Goal: Communication & Community: Answer question/provide support

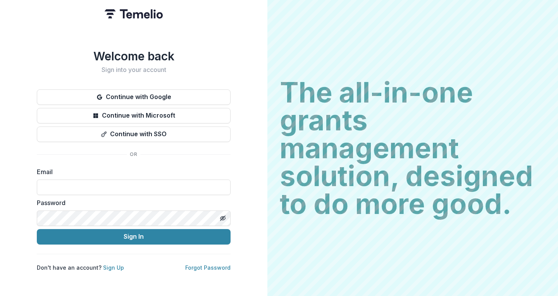
click at [98, 190] on input at bounding box center [134, 187] width 194 height 15
click at [74, 182] on input at bounding box center [134, 187] width 194 height 15
type input "**********"
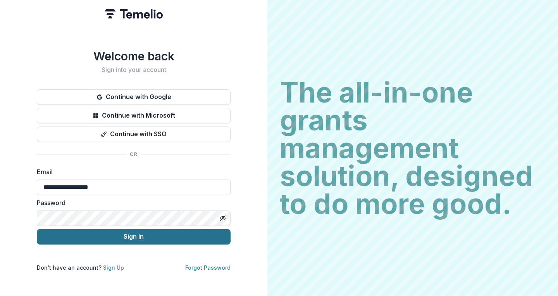
click at [91, 239] on button "Sign In" at bounding box center [134, 236] width 194 height 15
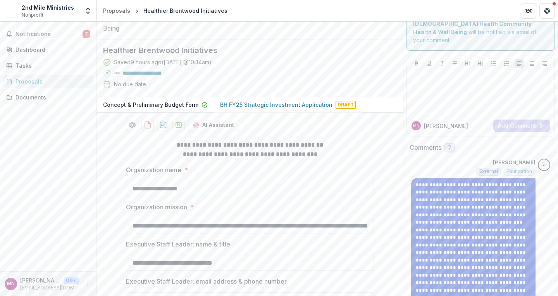
scroll to position [33, 0]
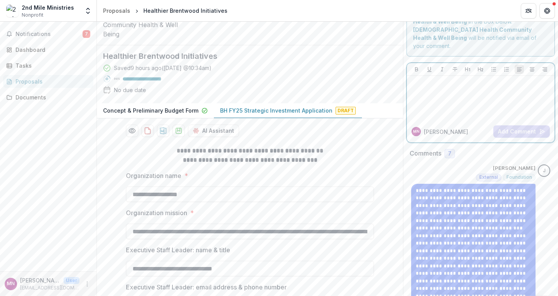
click at [451, 79] on p at bounding box center [480, 83] width 141 height 9
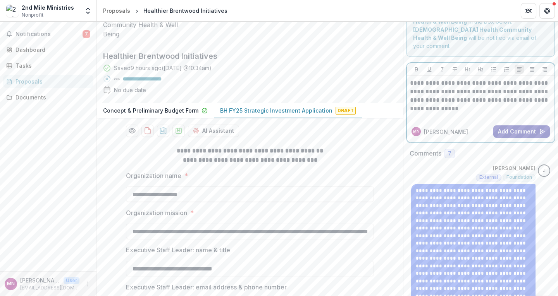
click at [511, 126] on button "Add Comment" at bounding box center [521, 132] width 57 height 12
